Goal: Task Accomplishment & Management: Use online tool/utility

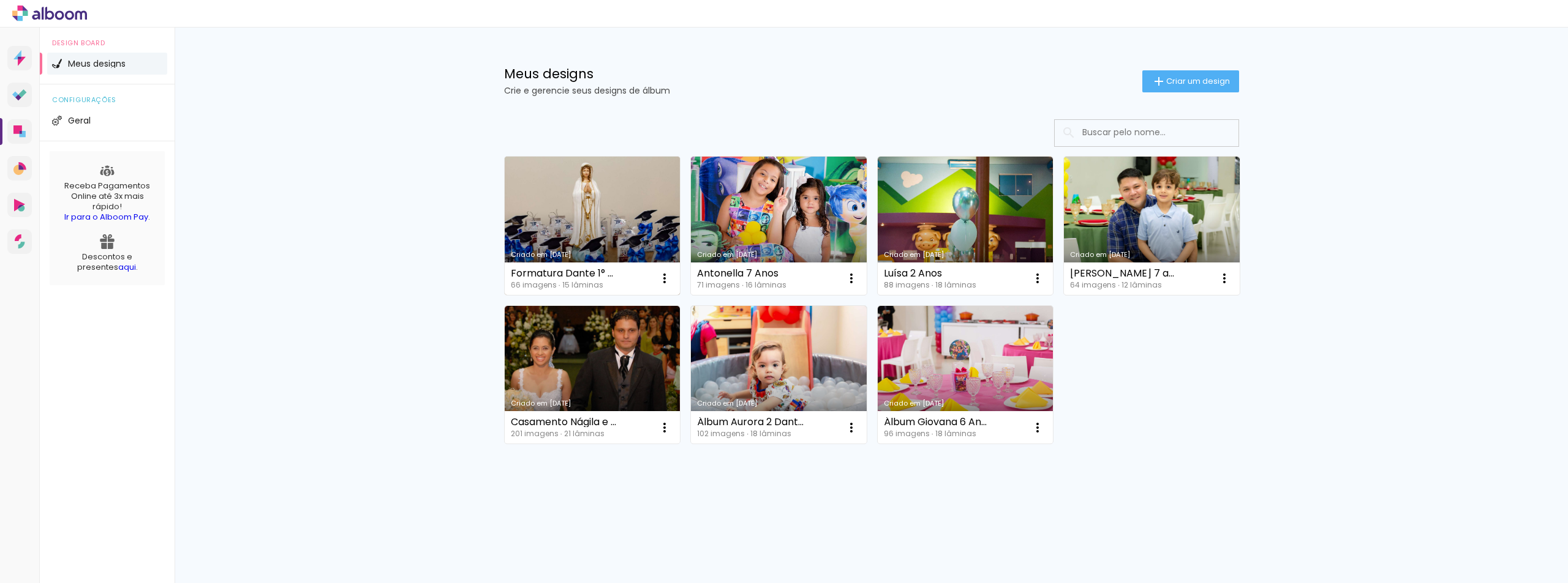
click at [622, 230] on link "Criado em [DATE]" at bounding box center [592, 225] width 176 height 138
